Goal: Find specific page/section: Find specific page/section

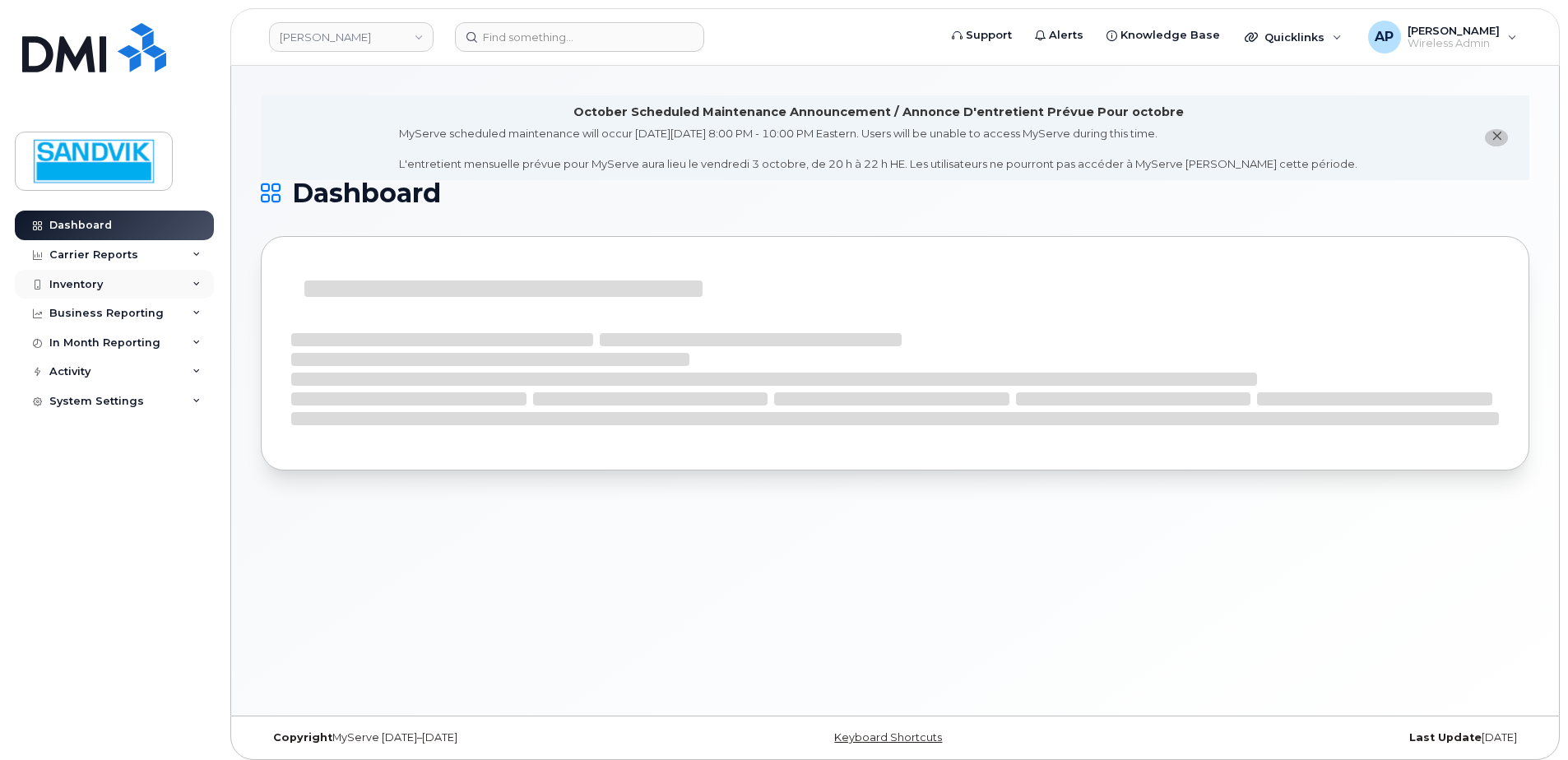
click at [87, 287] on div "Inventory" at bounding box center [75, 284] width 53 height 14
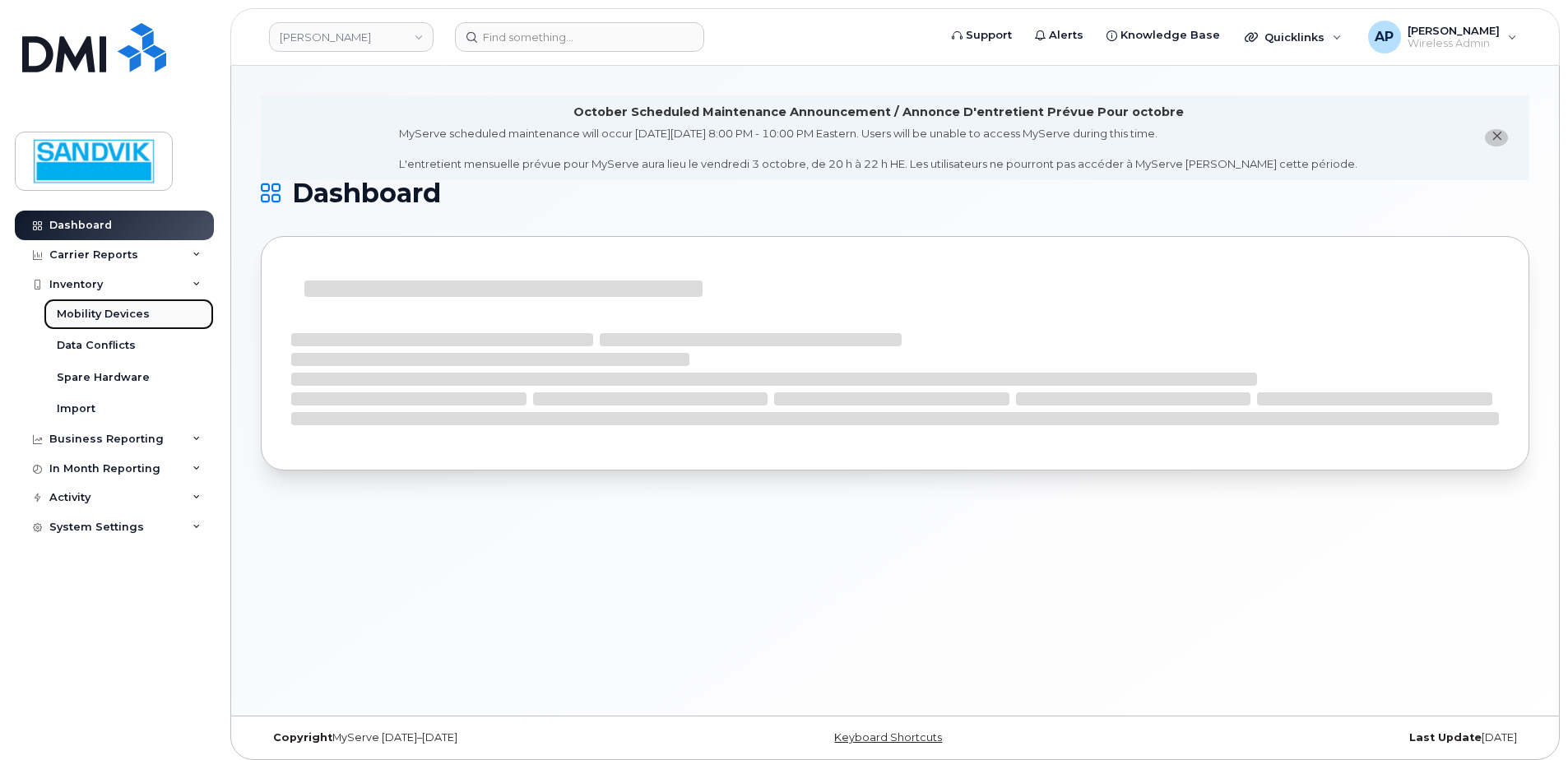
click at [110, 313] on div "Mobility Devices" at bounding box center [103, 314] width 93 height 14
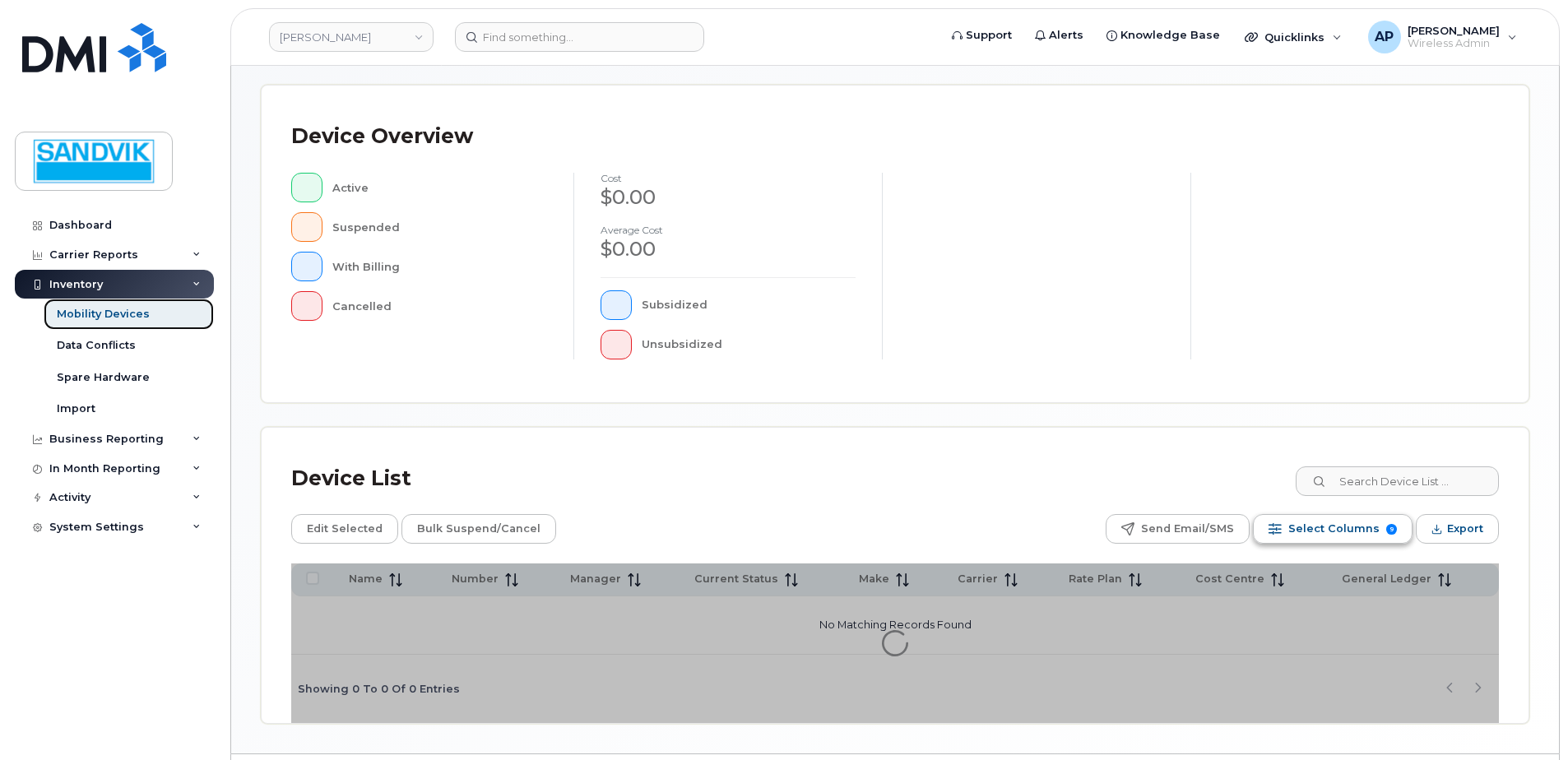
scroll to position [329, 0]
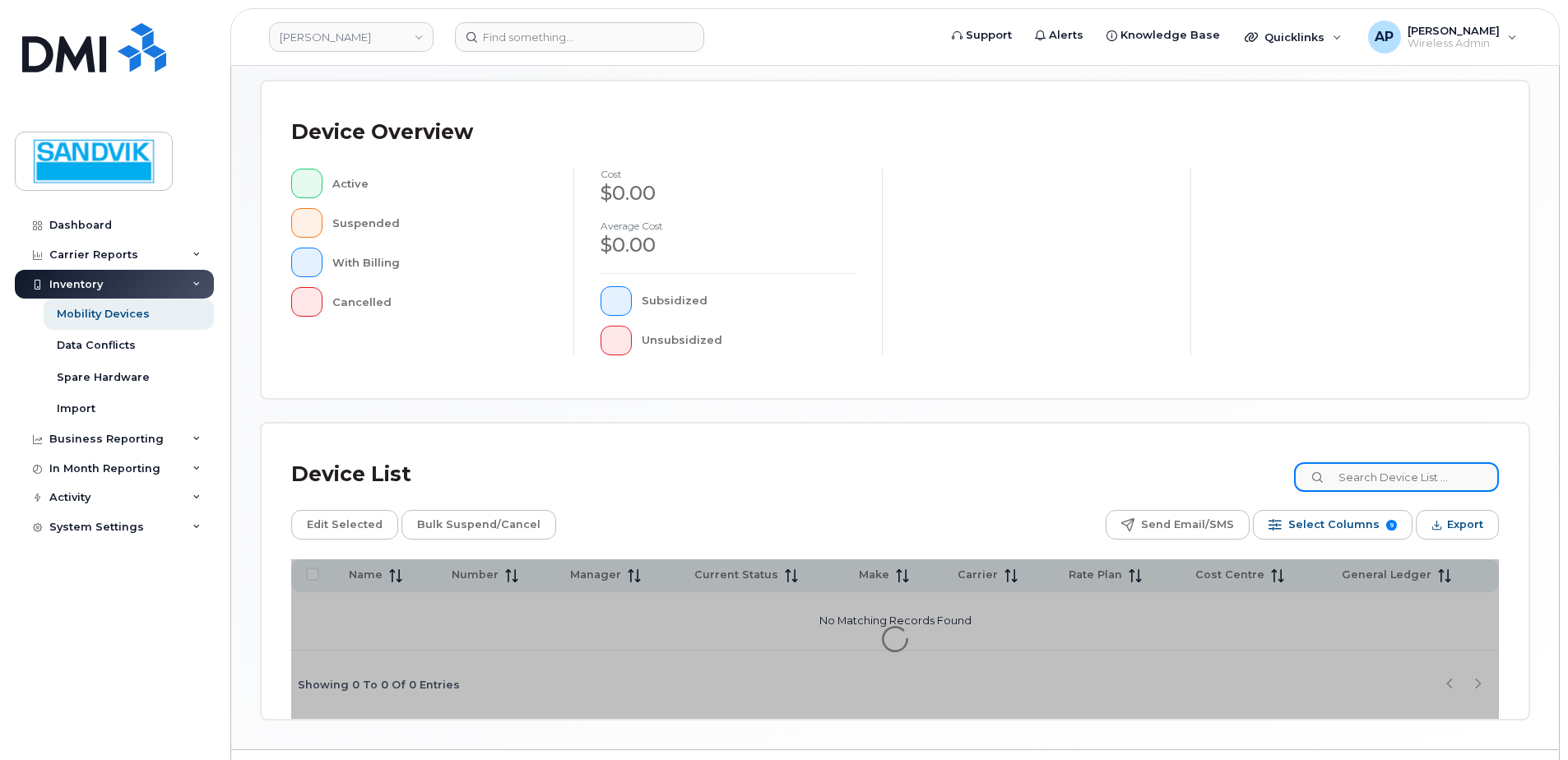
click at [1364, 476] on input at bounding box center [1397, 476] width 205 height 30
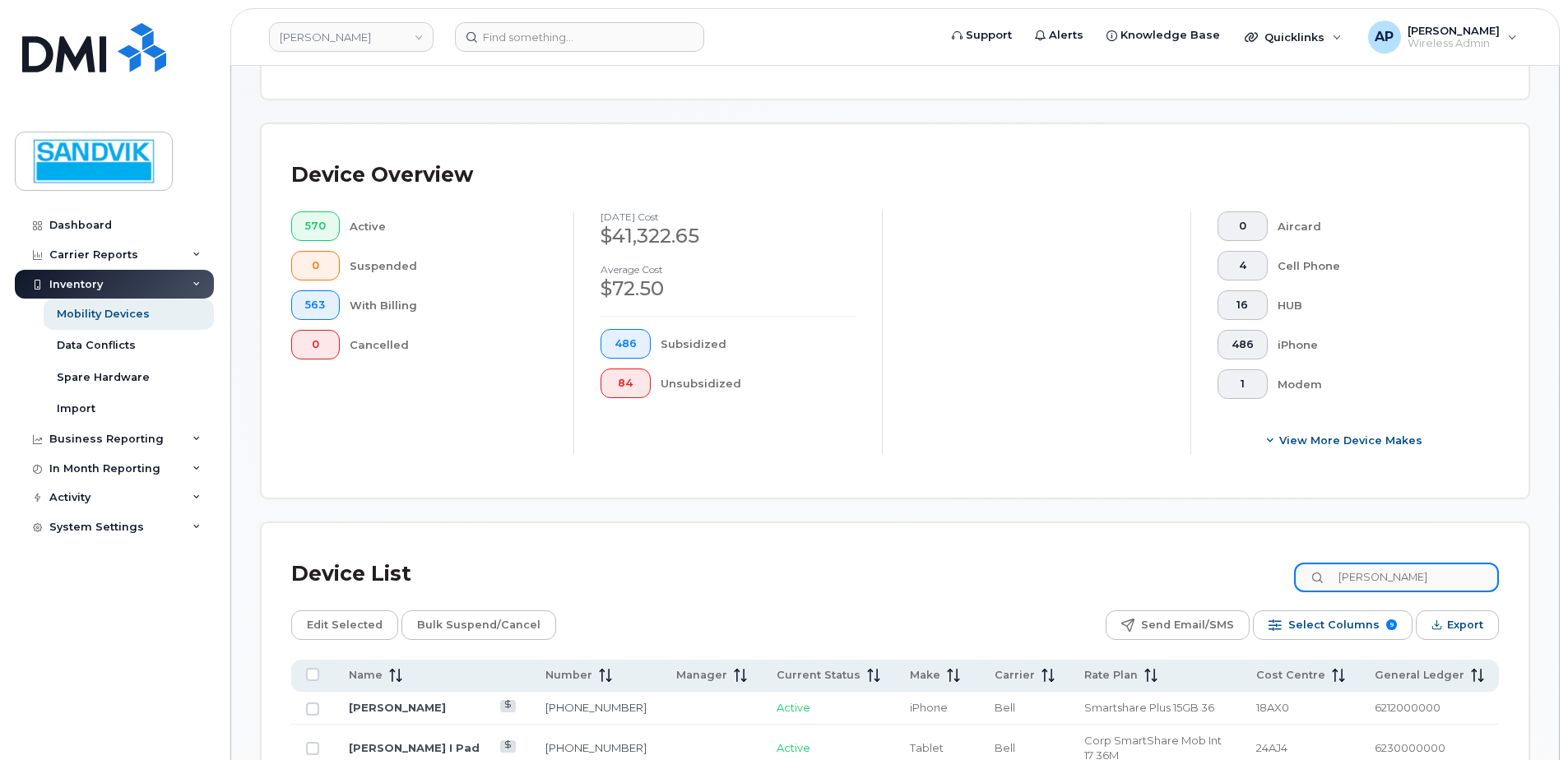
scroll to position [371, 0]
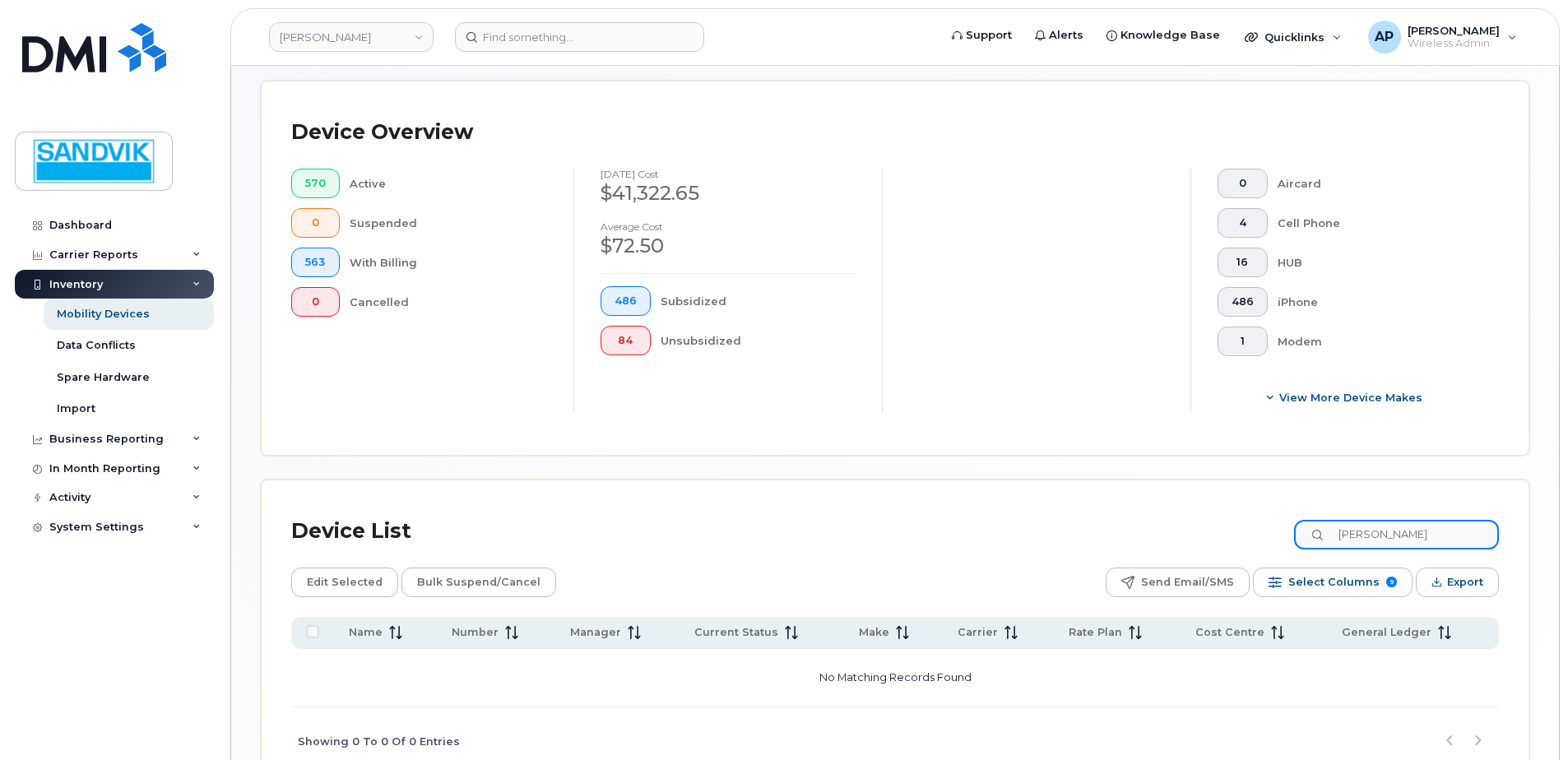
drag, startPoint x: 1389, startPoint y: 535, endPoint x: 1215, endPoint y: 536, distance: 174.0
click at [1215, 536] on div "Device List corey" at bounding box center [895, 531] width 1208 height 43
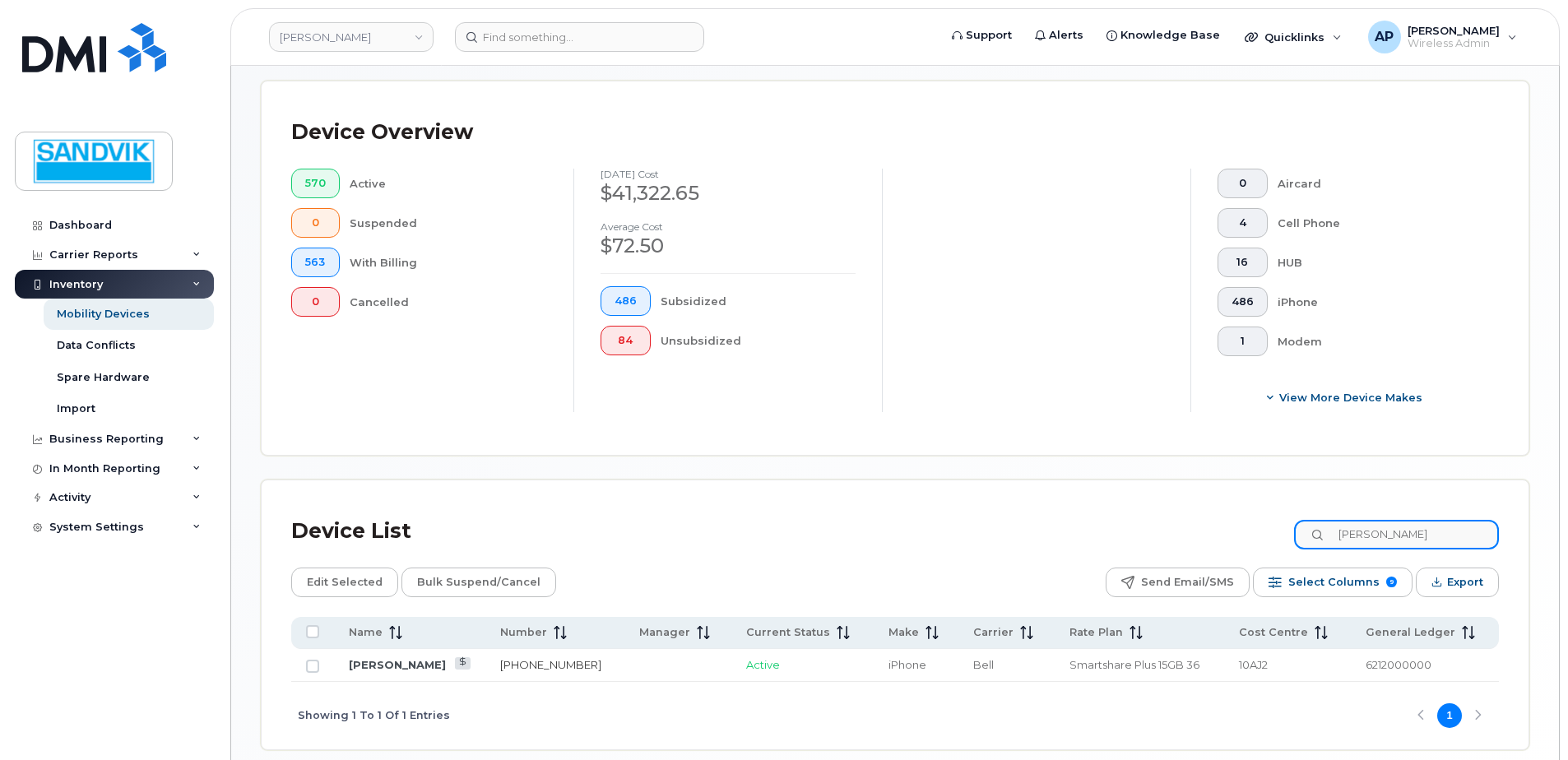
type input "[PERSON_NAME]"
click at [529, 665] on link "[PHONE_NUMBER]" at bounding box center [551, 664] width 102 height 14
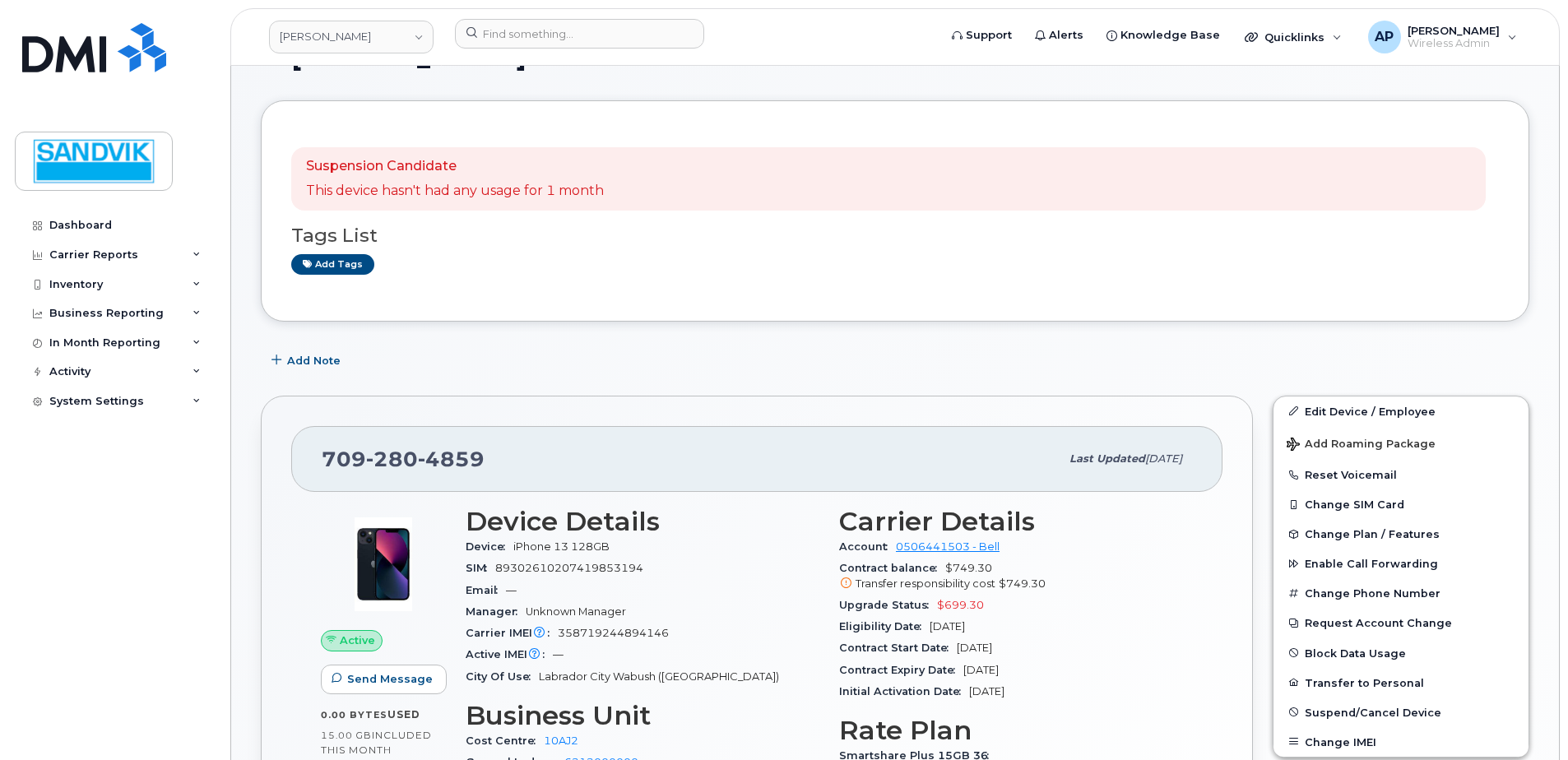
scroll to position [246, 0]
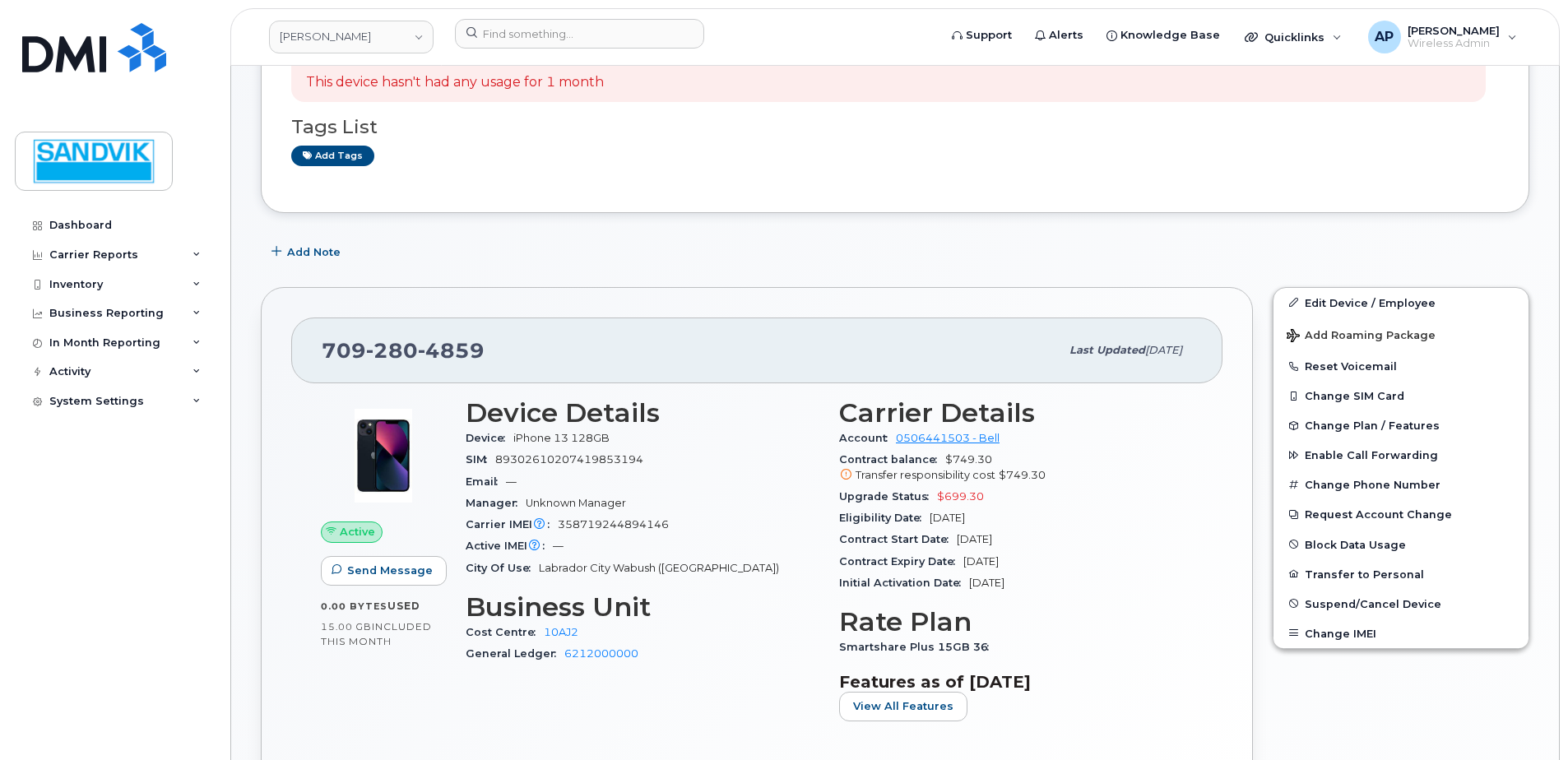
drag, startPoint x: 790, startPoint y: 600, endPoint x: 729, endPoint y: 631, distance: 68.4
click at [729, 631] on div "Cost Centre 10AJ2" at bounding box center [643, 632] width 353 height 22
click at [730, 633] on div "Cost Centre 10AJ2" at bounding box center [643, 632] width 353 height 22
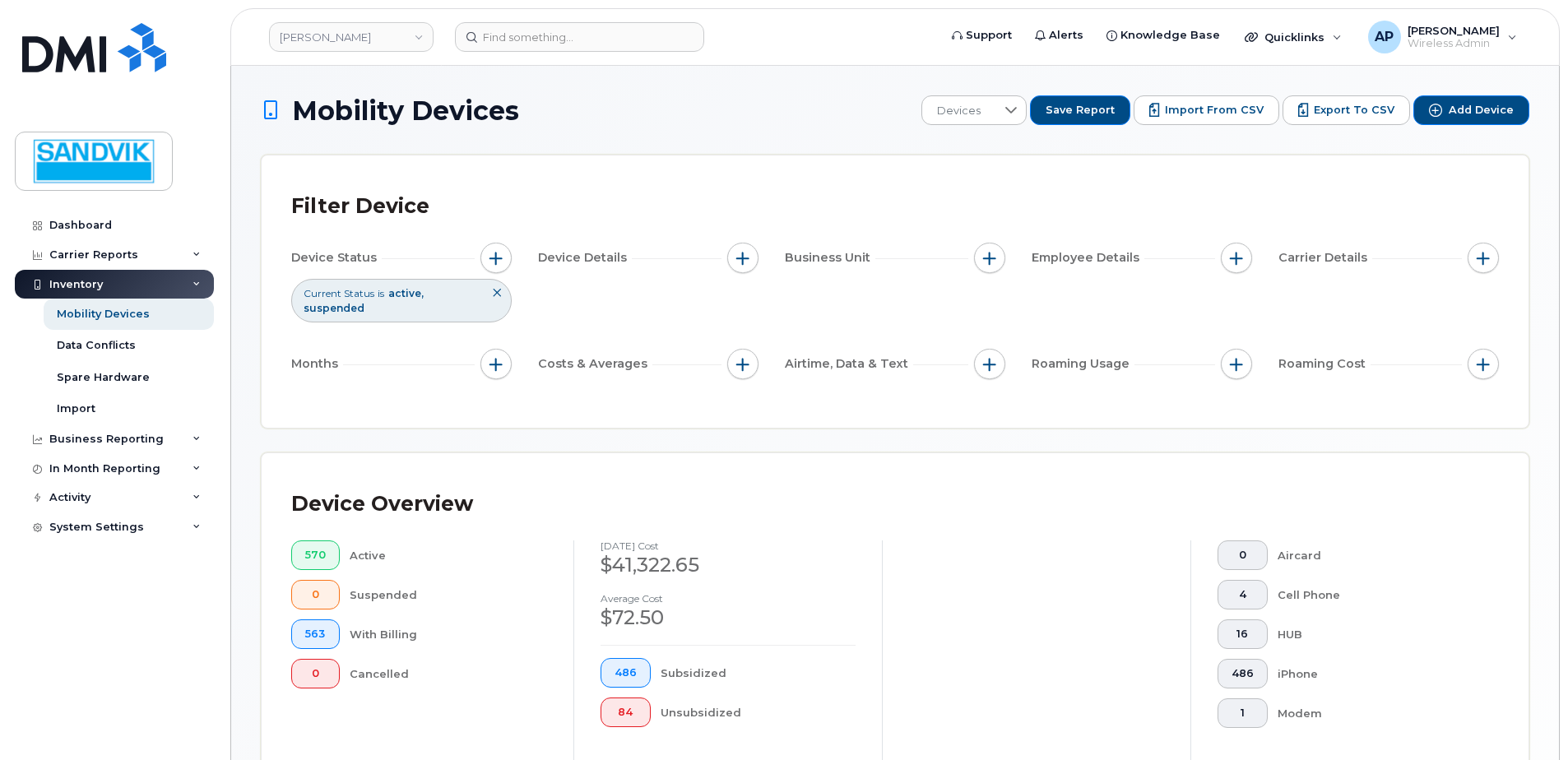
scroll to position [371, 0]
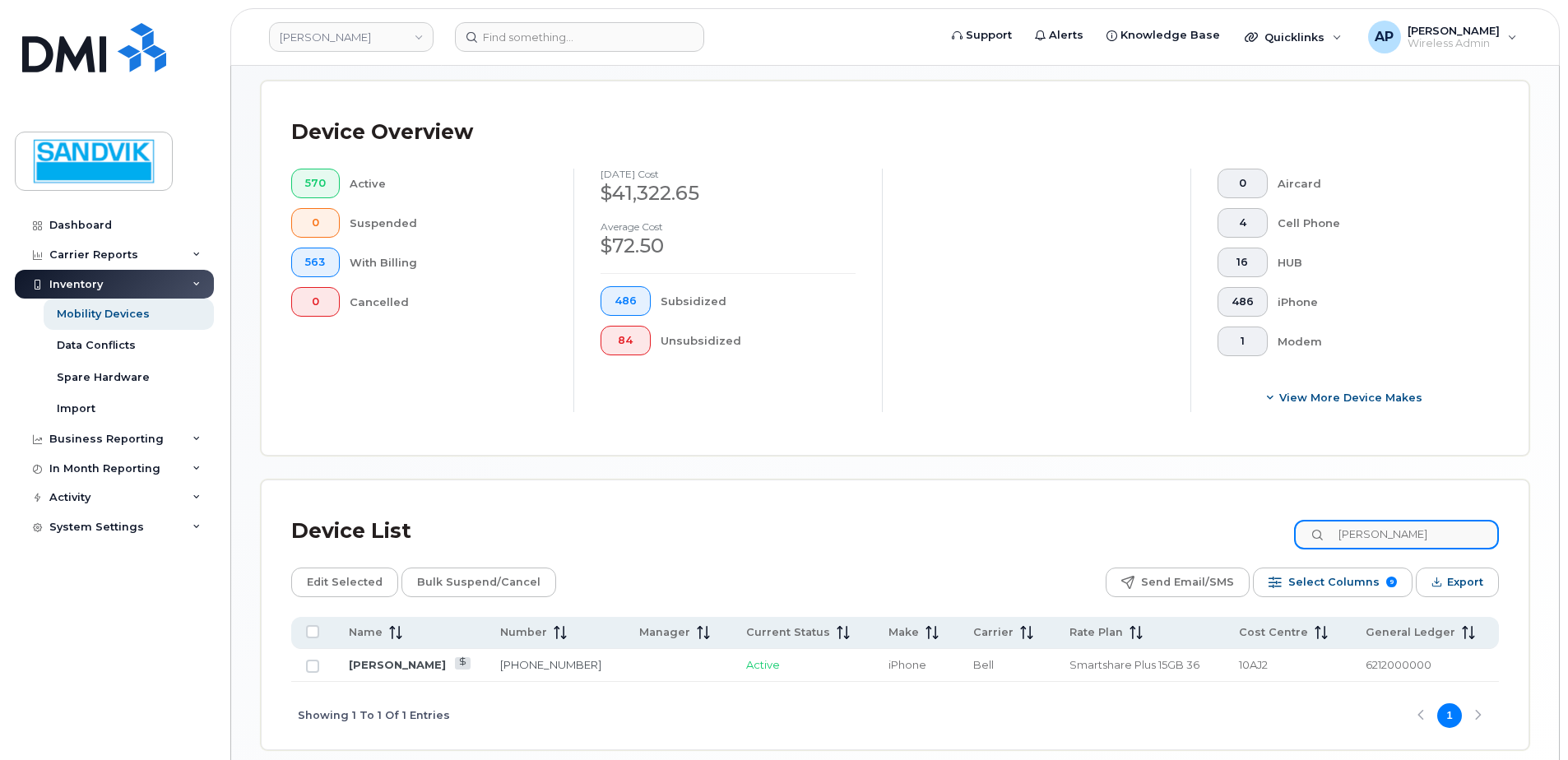
click at [1395, 533] on input "[PERSON_NAME]" at bounding box center [1397, 534] width 205 height 30
drag, startPoint x: 1398, startPoint y: 533, endPoint x: 1267, endPoint y: 519, distance: 131.7
click at [1267, 519] on div "Device List [PERSON_NAME]" at bounding box center [895, 531] width 1208 height 43
type input "tristan"
